Goal: Information Seeking & Learning: Learn about a topic

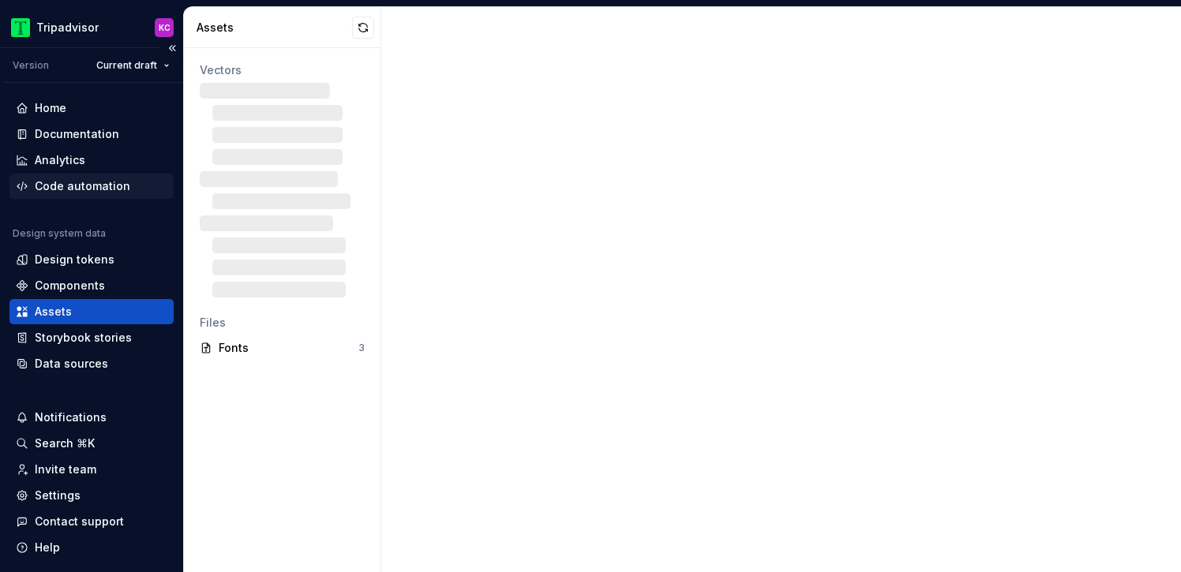
click at [91, 186] on div "Code automation" at bounding box center [83, 186] width 96 height 16
click at [92, 184] on div "Code automation" at bounding box center [83, 186] width 96 height 16
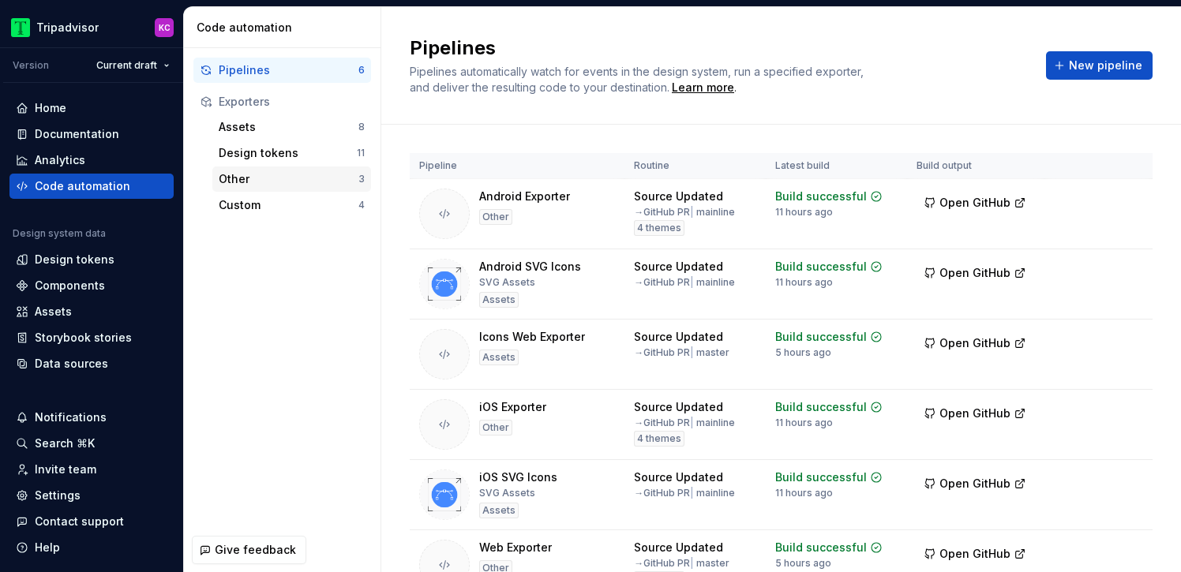
click at [255, 174] on div "Other" at bounding box center [289, 179] width 140 height 16
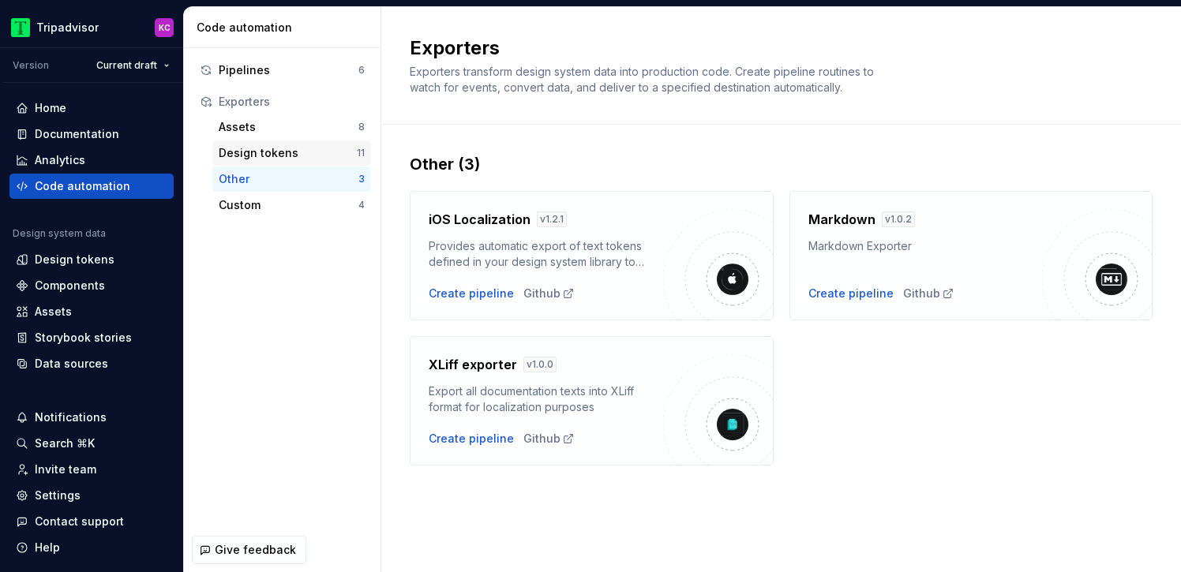
click at [263, 148] on div "Design tokens" at bounding box center [288, 153] width 138 height 16
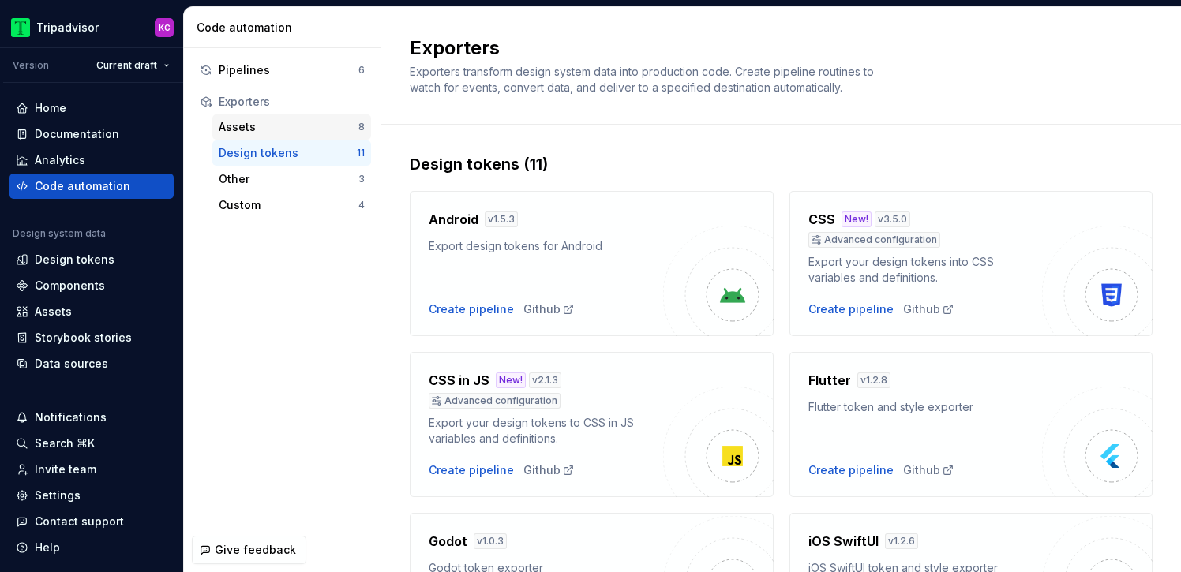
click at [265, 123] on div "Assets" at bounding box center [289, 127] width 140 height 16
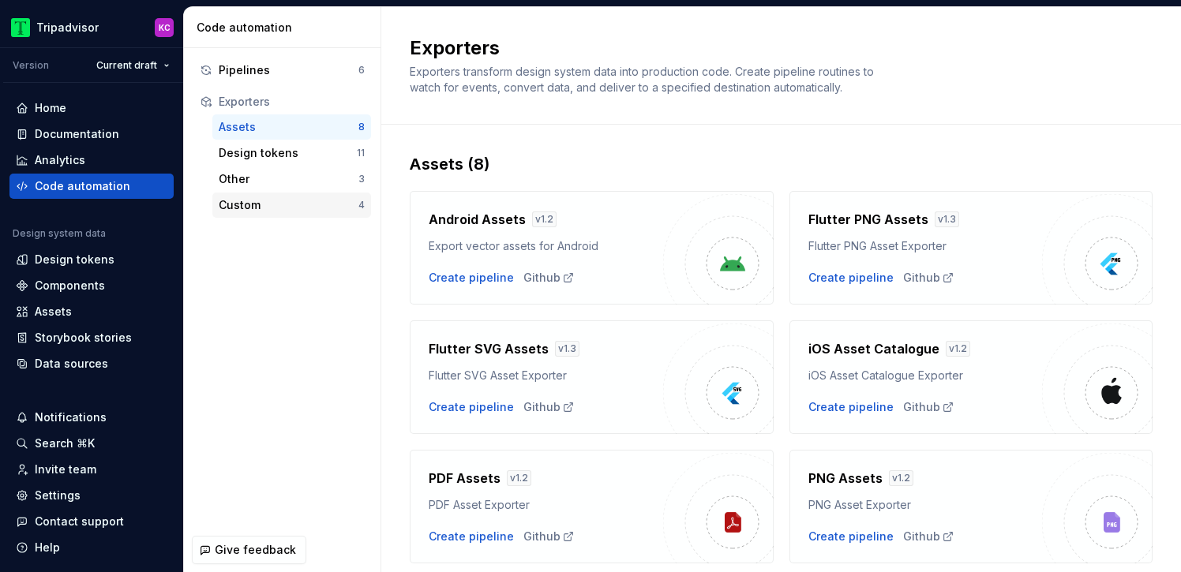
click at [252, 199] on div "Custom" at bounding box center [289, 205] width 140 height 16
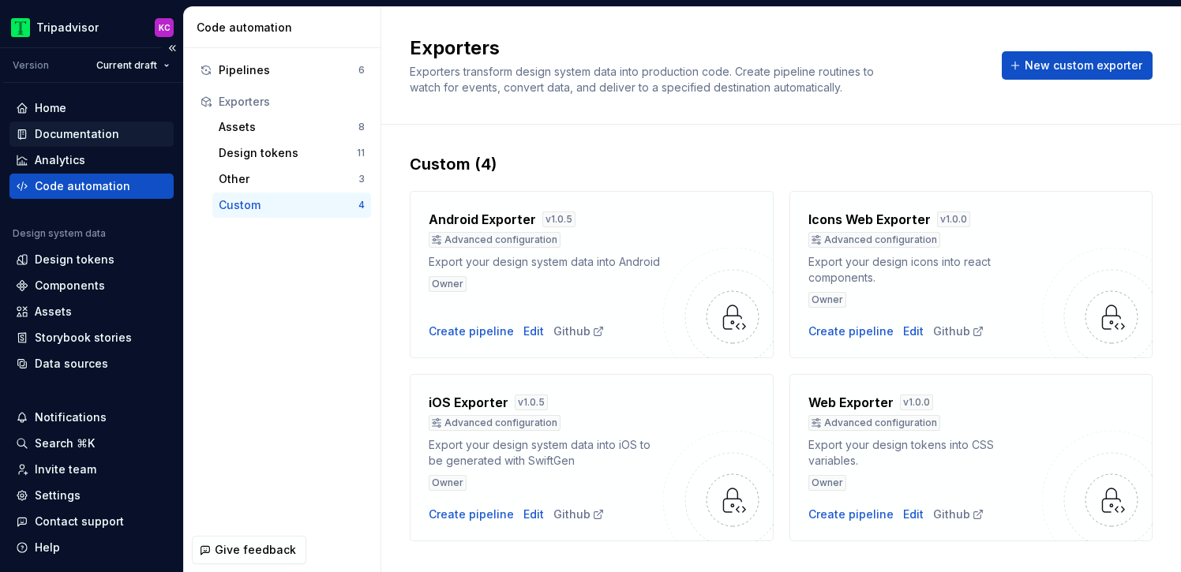
click at [87, 127] on div "Documentation" at bounding box center [77, 134] width 84 height 16
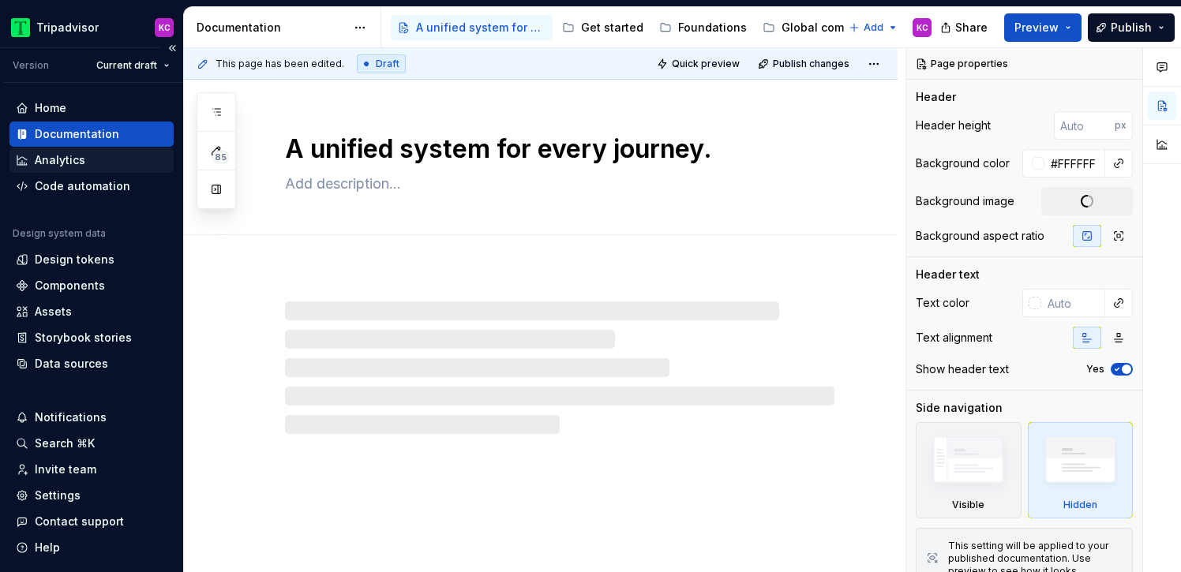
type textarea "*"
click at [75, 157] on div "Analytics" at bounding box center [60, 160] width 51 height 16
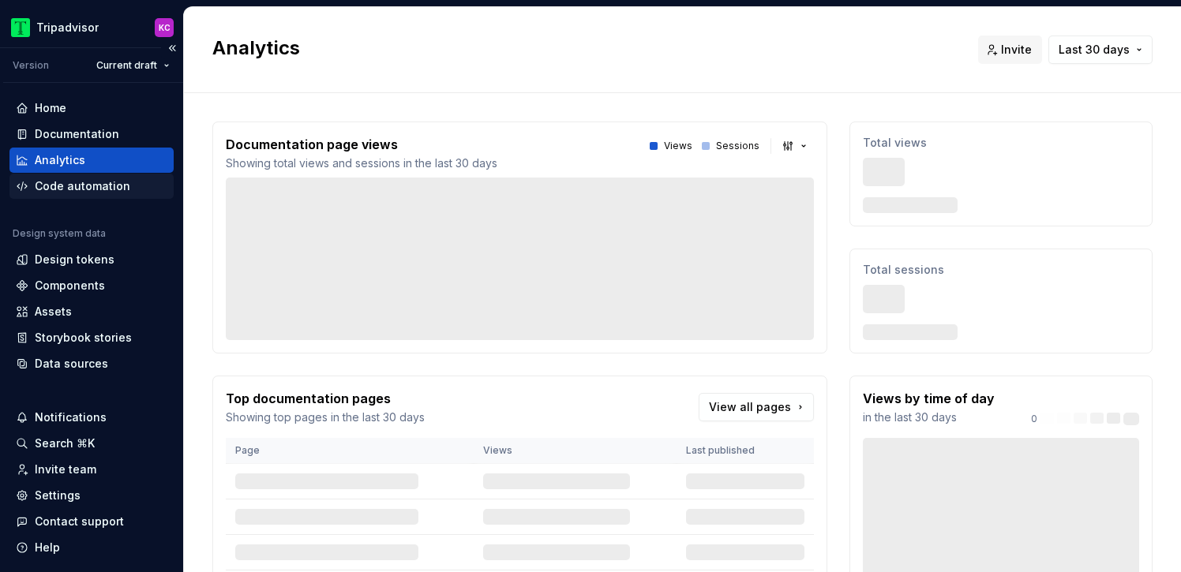
click at [78, 182] on div "Code automation" at bounding box center [83, 186] width 96 height 16
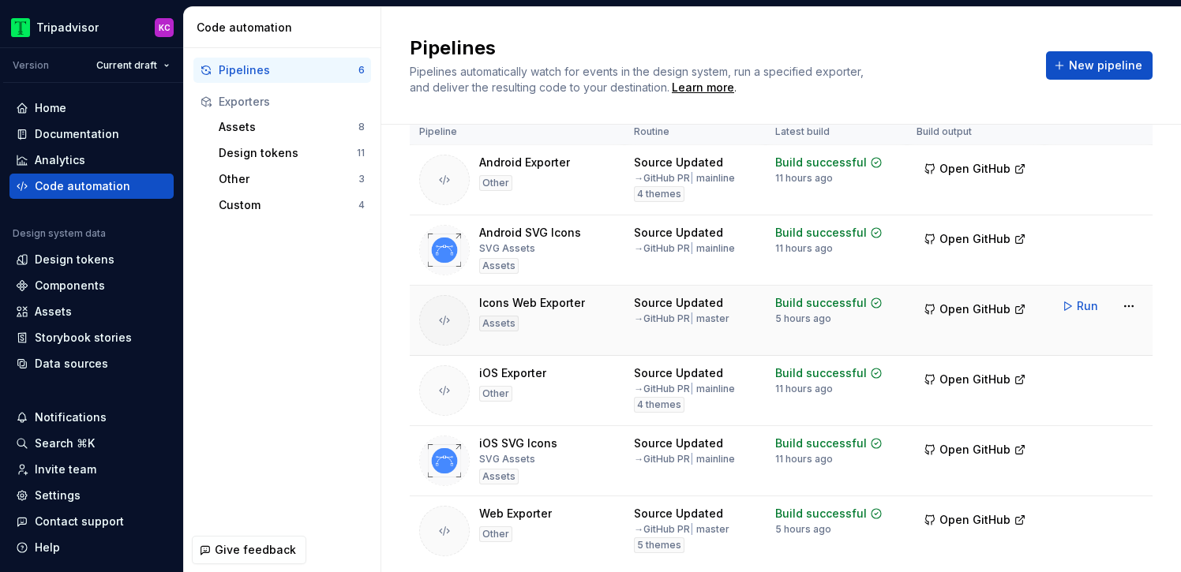
scroll to position [25, 0]
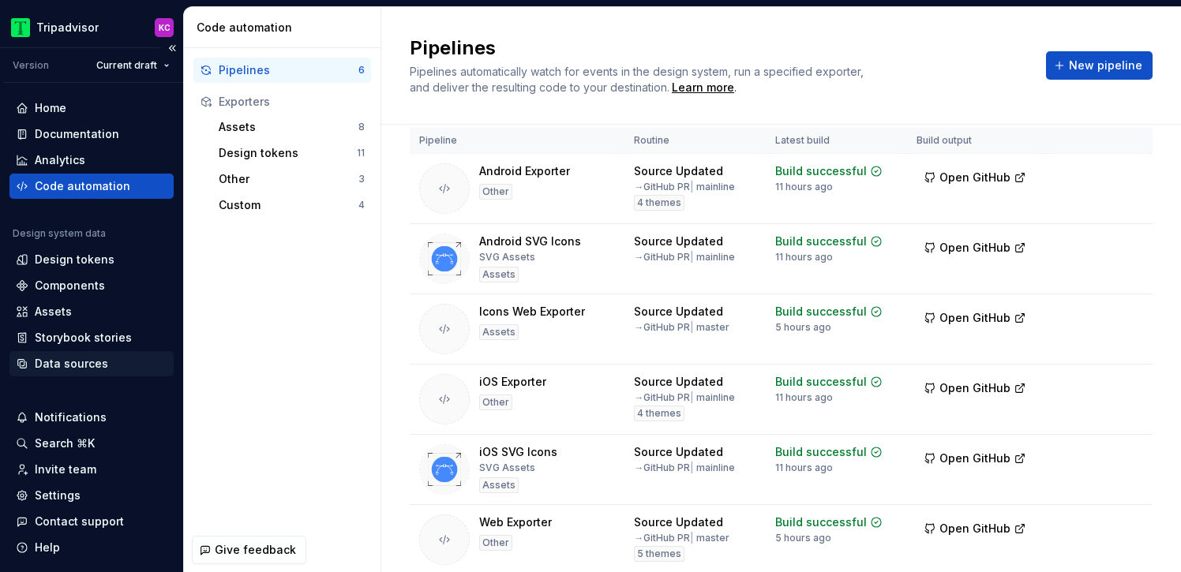
click at [88, 357] on div "Data sources" at bounding box center [71, 364] width 73 height 16
